Goal: Task Accomplishment & Management: Manage account settings

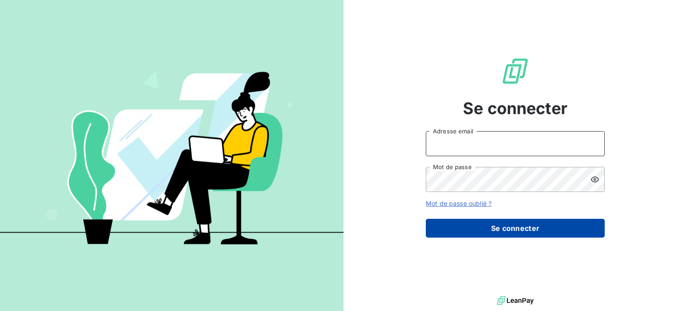
type input "[EMAIL_ADDRESS][DOMAIN_NAME]"
click at [478, 222] on button "Se connecter" at bounding box center [515, 228] width 179 height 19
